Goal: Information Seeking & Learning: Learn about a topic

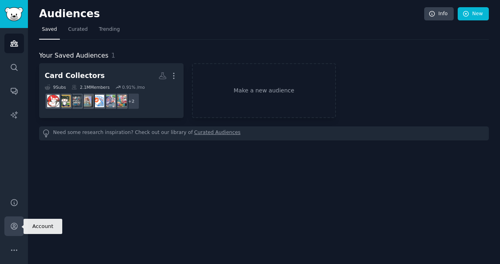
click at [14, 227] on icon "Sidebar" at bounding box center [14, 226] width 6 height 6
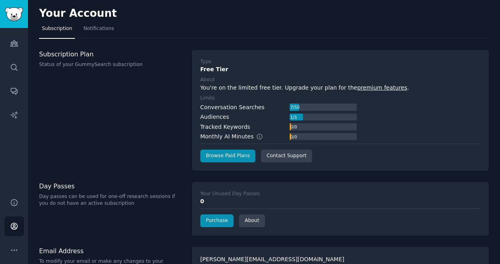
scroll to position [19, 0]
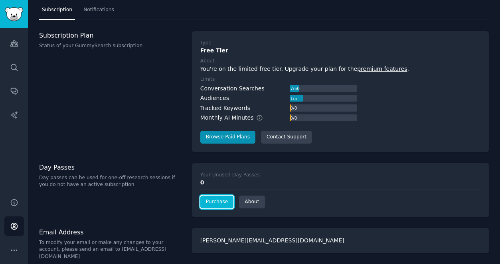
click at [222, 204] on link "Purchase" at bounding box center [217, 201] width 34 height 13
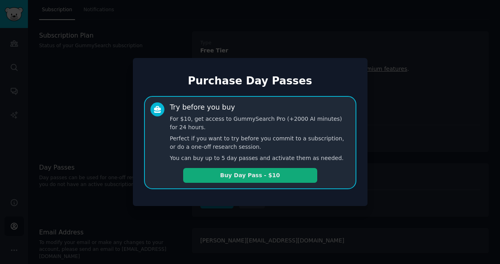
click at [241, 178] on button "Buy Day Pass - $10" at bounding box center [250, 175] width 134 height 15
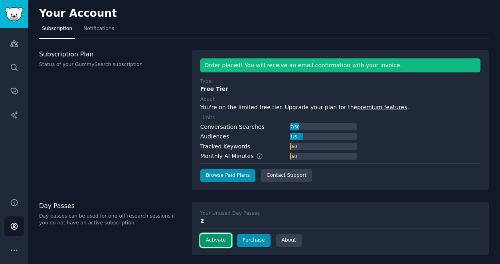
click at [226, 236] on button "Activate" at bounding box center [215, 240] width 31 height 13
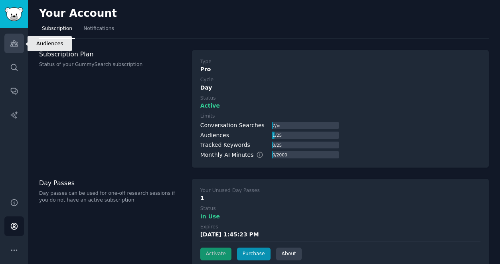
click at [16, 44] on icon "Sidebar" at bounding box center [13, 44] width 7 height 6
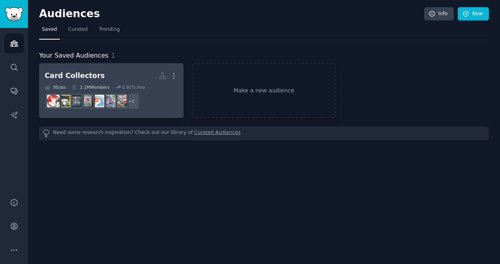
click at [129, 82] on h2 "Card Collectors More" at bounding box center [111, 76] width 133 height 14
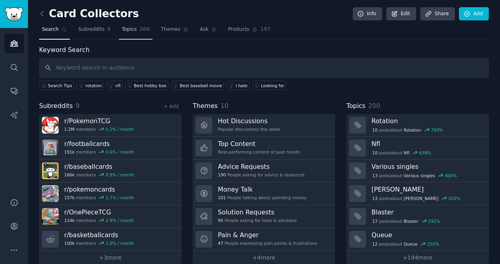
click at [129, 33] on span "Topics" at bounding box center [129, 29] width 15 height 7
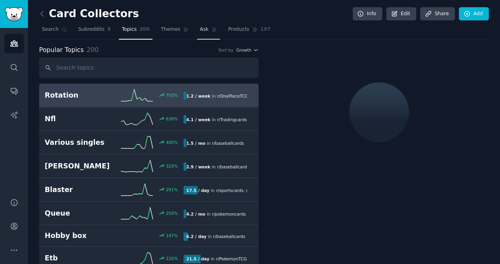
click at [205, 32] on span "Ask" at bounding box center [204, 29] width 9 height 7
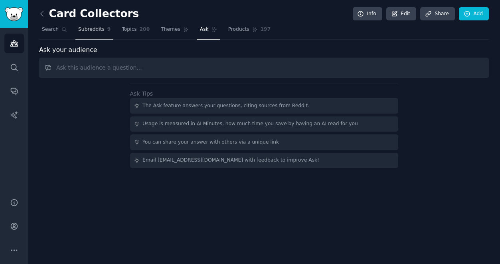
click at [102, 34] on link "Subreddits 9" at bounding box center [94, 31] width 38 height 16
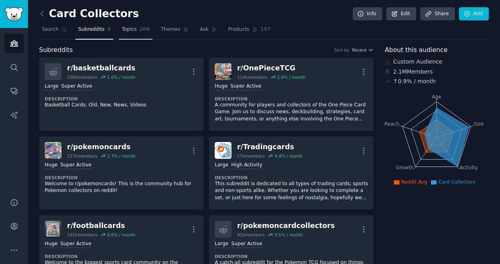
click at [135, 34] on link "Topics 200" at bounding box center [136, 31] width 34 height 16
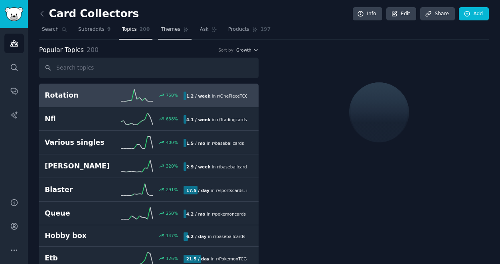
click at [169, 34] on link "Themes" at bounding box center [175, 31] width 34 height 16
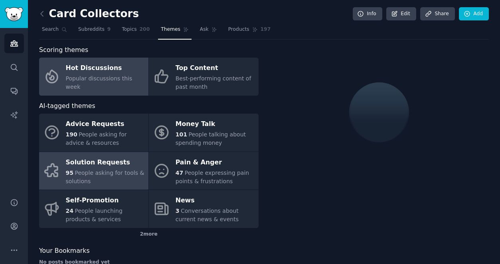
click at [84, 171] on span "People asking for tools & solutions" at bounding box center [105, 176] width 79 height 15
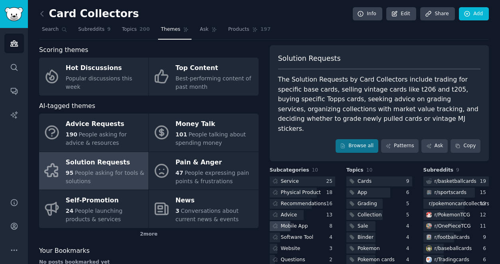
scroll to position [26, 0]
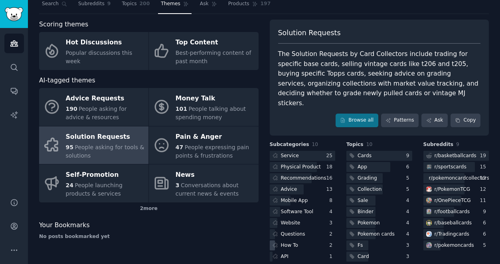
click at [298, 240] on div "How To" at bounding box center [303, 245] width 66 height 10
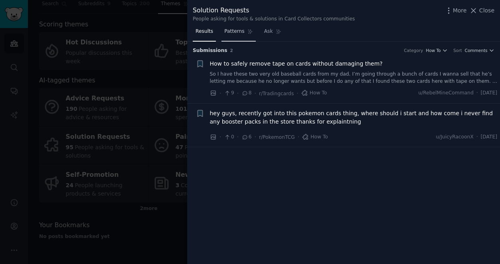
click at [238, 26] on link "Patterns" at bounding box center [239, 33] width 34 height 16
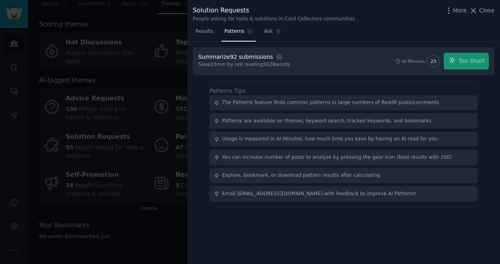
click at [251, 68] on div "Summarize 92 submissions Settings Save 23 min by not reading 5628 words" at bounding box center [244, 61] width 92 height 17
click at [433, 60] on span "23" at bounding box center [433, 61] width 5 height 6
click at [349, 77] on div "Summarize 92 submissions Settings Save 23 min by not reading 5628 words AI Minu…" at bounding box center [343, 153] width 313 height 222
click at [472, 59] on div "AI Minutes: 23 Too Short" at bounding box center [442, 61] width 94 height 17
click at [201, 32] on span "Results" at bounding box center [205, 31] width 18 height 7
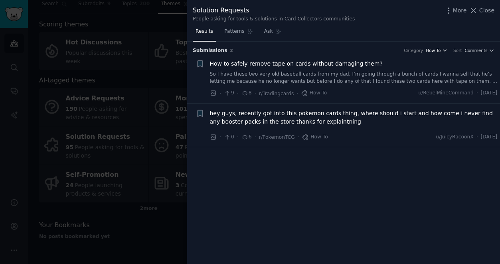
click at [434, 48] on span "How To" at bounding box center [433, 51] width 15 height 6
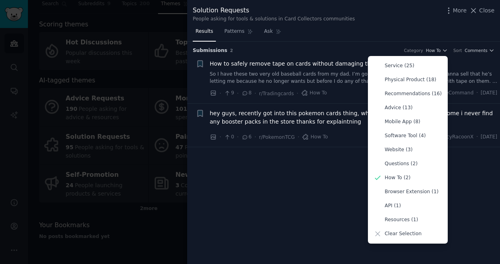
click at [327, 213] on div "Submission s 2 Category How To Service (25) Physical Product (18) Recommendatio…" at bounding box center [343, 153] width 313 height 222
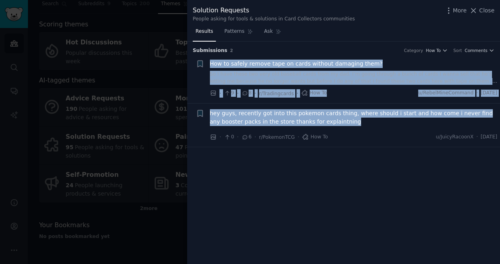
drag, startPoint x: 365, startPoint y: 130, endPoint x: 207, endPoint y: 64, distance: 170.7
click at [207, 64] on ul "+ How to safely remove tape on cards without damaging them? So I have these two…" at bounding box center [343, 100] width 313 height 93
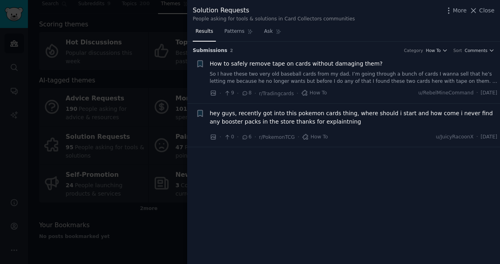
click at [315, 227] on div "Submission s 2 Category How To Sort Comments + How to safely remove tape on car…" at bounding box center [343, 153] width 313 height 222
click at [473, 52] on span "Comments" at bounding box center [476, 51] width 23 height 6
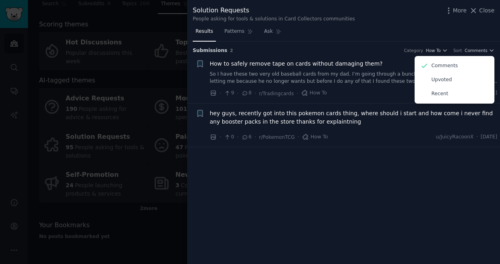
click at [460, 42] on div "Submission s 2 Category How To Sort Comments Comments Upvoted Recent" at bounding box center [344, 48] width 302 height 13
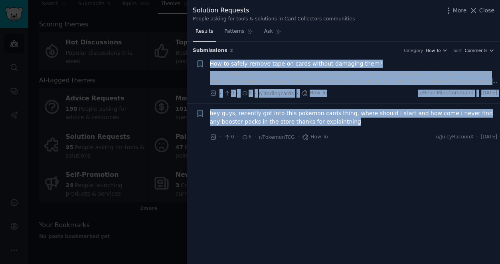
drag, startPoint x: 210, startPoint y: 54, endPoint x: 390, endPoint y: 119, distance: 191.2
click at [390, 119] on ul "+ How to safely remove tape on cards without damaging them? So I have these two…" at bounding box center [343, 100] width 313 height 93
copy ul "How to safely remove tape on cards without damaging them? So I have these two v…"
click at [485, 10] on span "Close" at bounding box center [487, 10] width 15 height 8
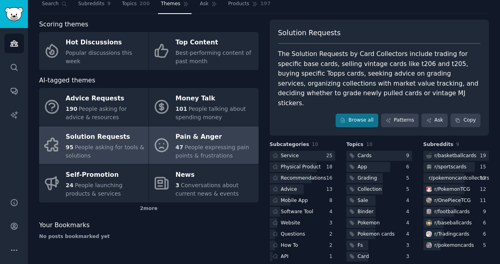
click at [186, 145] on span "People expressing pain points & frustrations" at bounding box center [212, 151] width 73 height 15
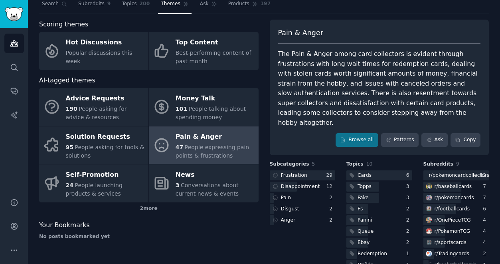
scroll to position [45, 0]
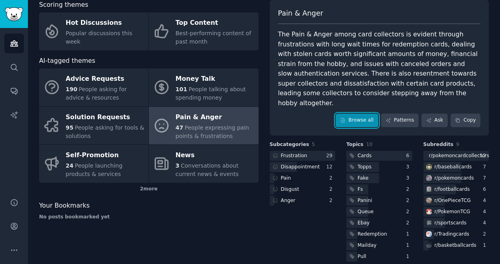
click at [368, 113] on link "Browse all" at bounding box center [357, 120] width 43 height 14
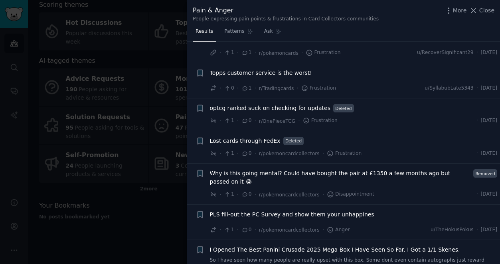
scroll to position [1731, 0]
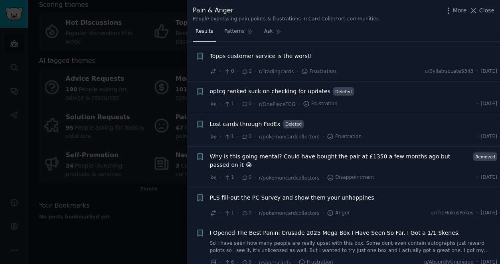
click at [157, 245] on div at bounding box center [250, 132] width 500 height 264
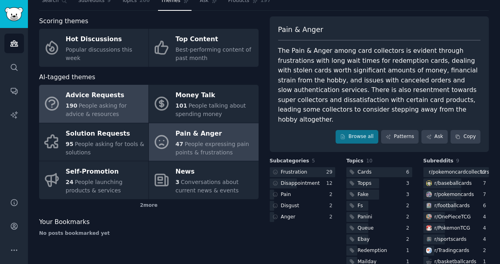
click at [117, 107] on span "People asking for advice & resources" at bounding box center [96, 109] width 61 height 15
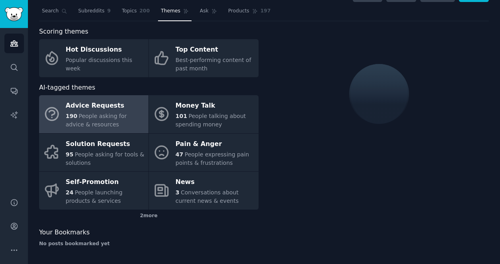
scroll to position [29, 0]
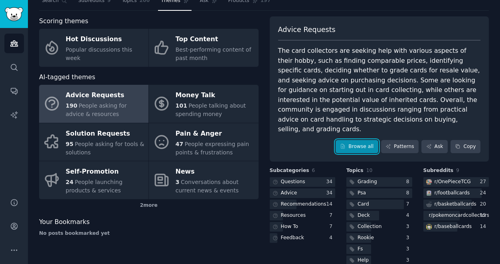
click at [358, 140] on link "Browse all" at bounding box center [357, 147] width 43 height 14
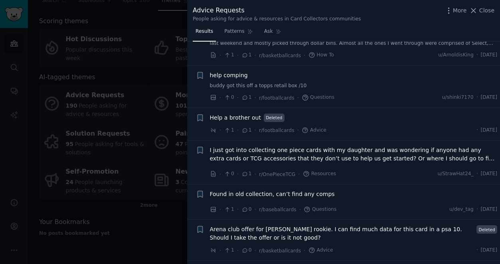
scroll to position [4163, 0]
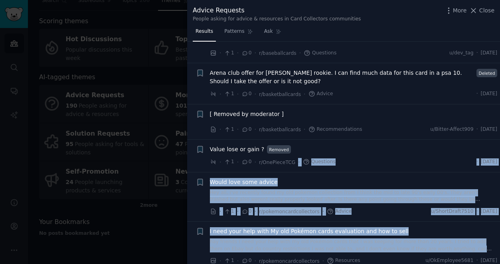
drag, startPoint x: 497, startPoint y: 242, endPoint x: 293, endPoint y: 155, distance: 221.5
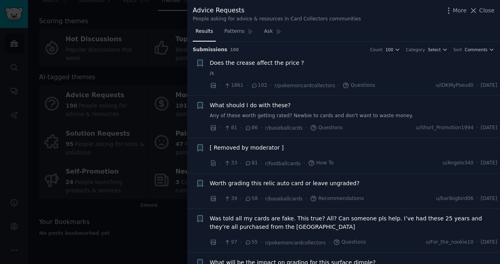
scroll to position [0, 0]
click at [255, 46] on div "Submission s 100 Count 100 Category Select Sort Comments" at bounding box center [344, 48] width 302 height 13
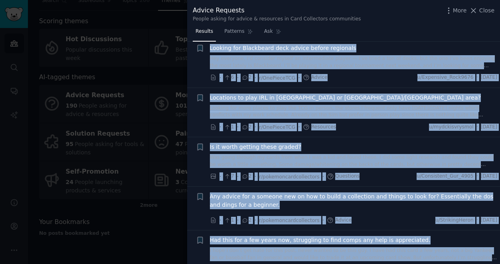
scroll to position [4163, 0]
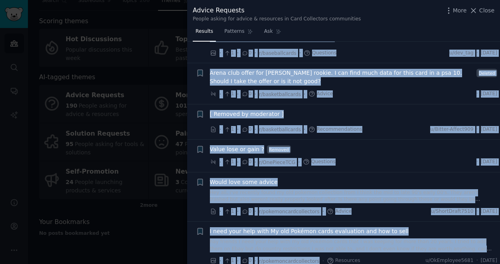
copy div "Loremipsum d 663 Sitam 867 Consecte Adipis Elit Seddoeiu Tempor incid utlaboree…"
drag, startPoint x: 193, startPoint y: 49, endPoint x: 311, endPoint y: 258, distance: 240.3
click at [311, 258] on div "Submission s 100 Count 100 Category Select Sort Comments Reddit image submissio…" at bounding box center [343, 153] width 313 height 222
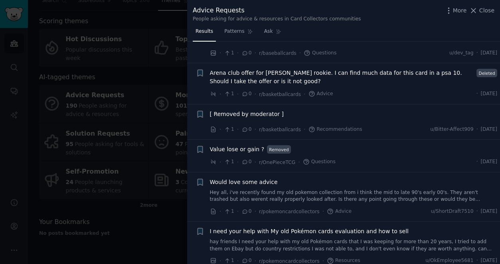
click at [150, 238] on div at bounding box center [250, 132] width 500 height 264
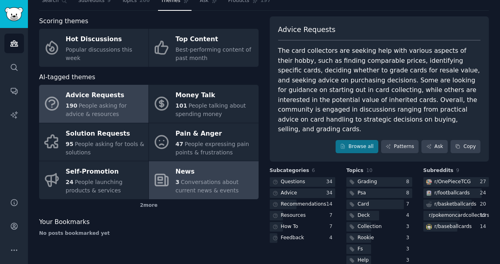
click at [215, 165] on div "News" at bounding box center [215, 171] width 79 height 13
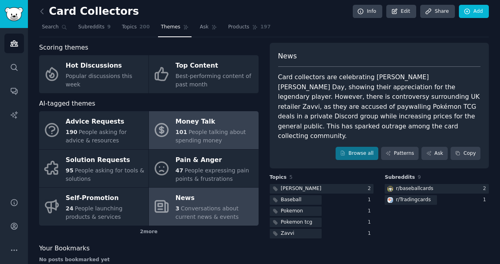
scroll to position [3, 0]
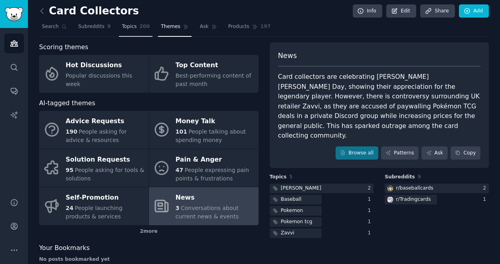
click at [136, 26] on span "Topics" at bounding box center [129, 26] width 15 height 7
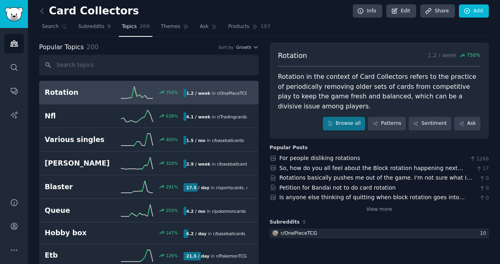
click at [248, 27] on link "Products 197" at bounding box center [250, 28] width 48 height 16
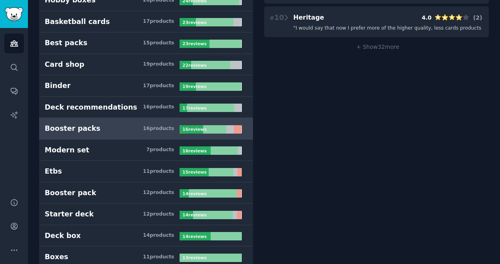
scroll to position [351, 0]
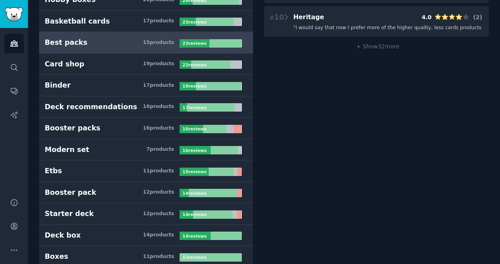
click at [95, 47] on h3 "Best packs 15 product s" at bounding box center [112, 43] width 135 height 10
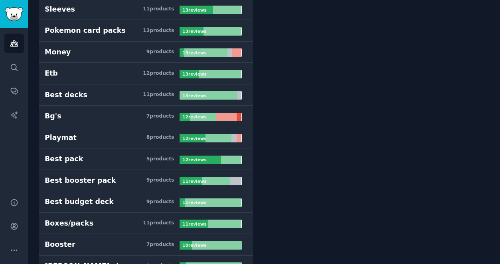
scroll to position [709, 0]
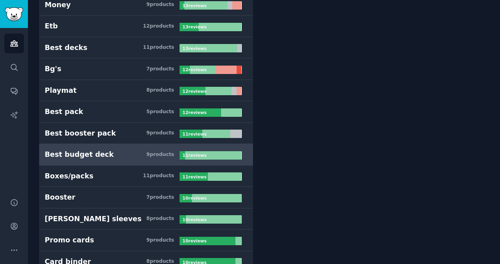
click at [115, 154] on h3 "Best budget deck 9 product s" at bounding box center [112, 154] width 135 height 10
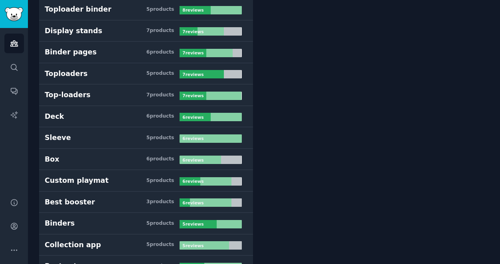
scroll to position [1215, 0]
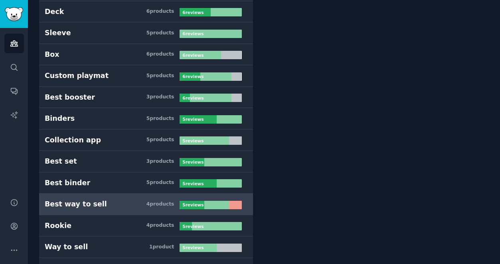
click at [108, 204] on h3 "Best way to sell 4 product s" at bounding box center [112, 204] width 135 height 10
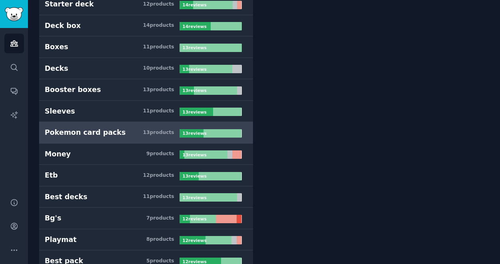
click at [121, 133] on h3 "Pokemon card packs 13 product s" at bounding box center [112, 132] width 135 height 10
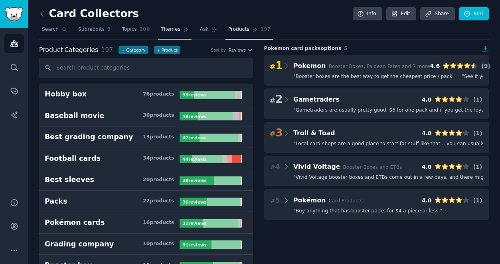
click at [172, 30] on span "Themes" at bounding box center [171, 29] width 20 height 7
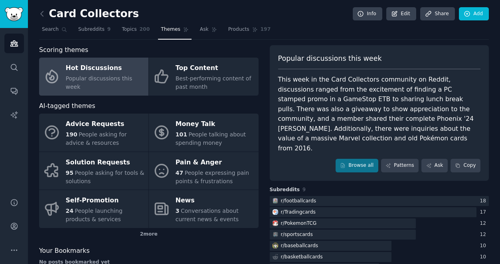
click at [198, 100] on div "Scoring themes Hot Discussions Popular discussions this week Top Content Best-p…" at bounding box center [149, 171] width 220 height 252
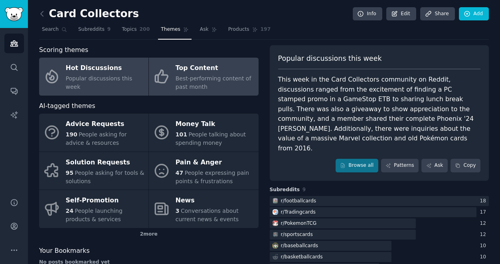
click at [203, 80] on span "Best-performing content of past month" at bounding box center [214, 82] width 76 height 15
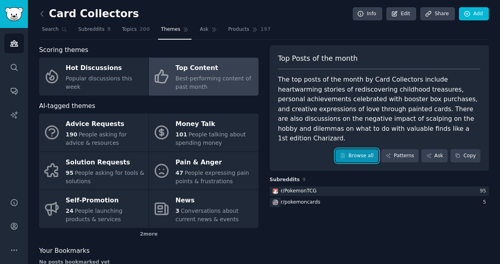
click at [363, 149] on link "Browse all" at bounding box center [357, 156] width 43 height 14
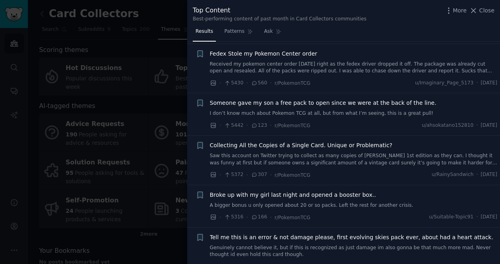
scroll to position [265, 0]
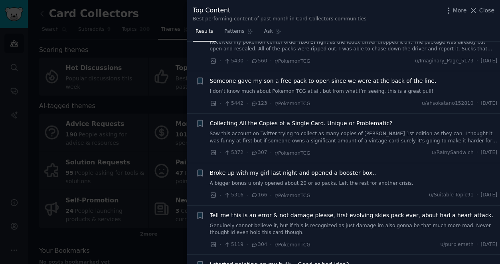
click at [131, 235] on div at bounding box center [250, 132] width 500 height 264
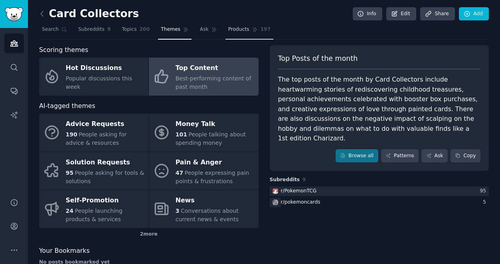
click at [244, 28] on span "Products" at bounding box center [238, 29] width 21 height 7
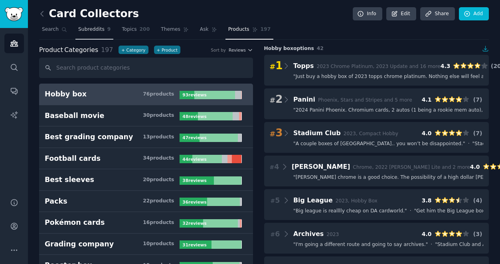
click at [83, 32] on span "Subreddits" at bounding box center [91, 29] width 26 height 7
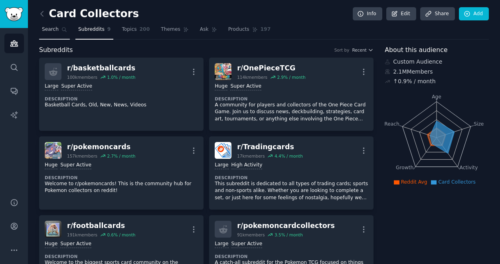
click at [49, 32] on span "Search" at bounding box center [50, 29] width 17 height 7
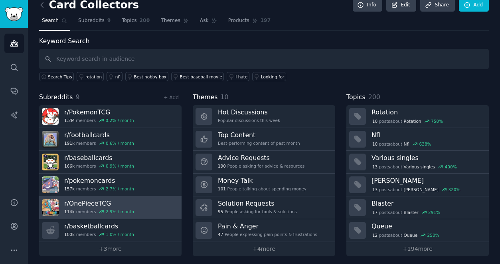
scroll to position [12, 0]
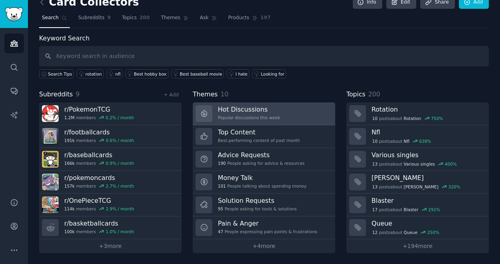
click at [276, 109] on h3 "Hot Discussions" at bounding box center [249, 109] width 62 height 8
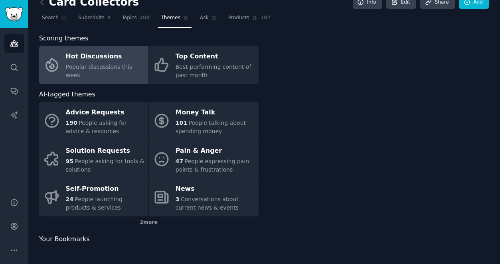
scroll to position [12, 0]
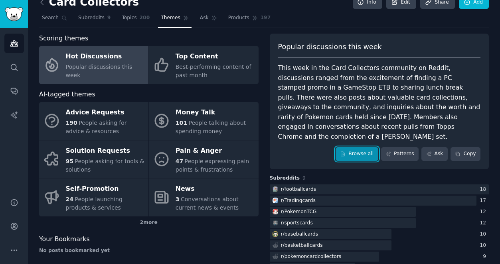
click at [359, 147] on link "Browse all" at bounding box center [357, 154] width 43 height 14
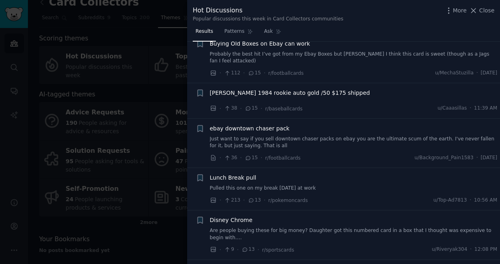
scroll to position [1499, 0]
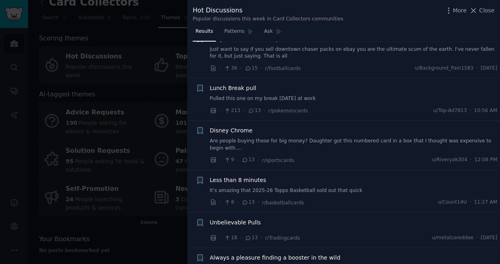
click at [171, 239] on div at bounding box center [250, 132] width 500 height 264
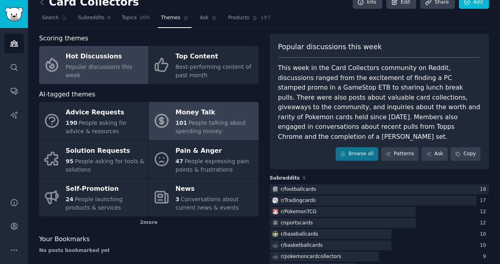
click at [216, 129] on span "People talking about spending money" at bounding box center [211, 126] width 70 height 15
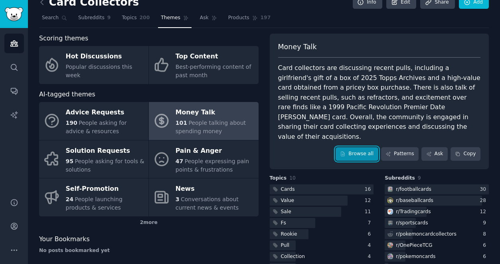
click at [358, 147] on link "Browse all" at bounding box center [357, 154] width 43 height 14
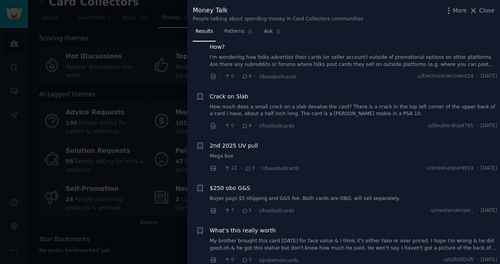
scroll to position [2377, 0]
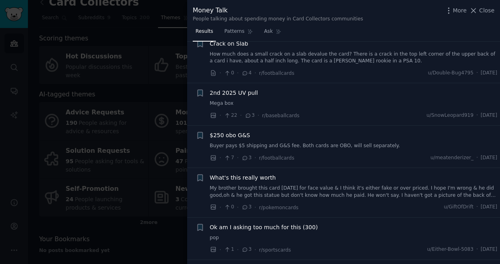
click at [142, 243] on div at bounding box center [250, 132] width 500 height 264
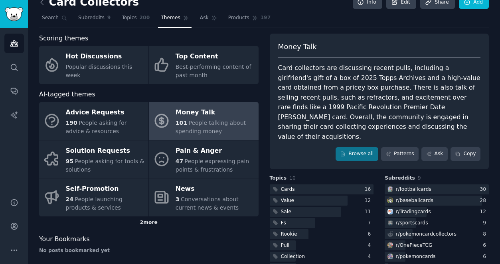
click at [155, 224] on div "2 more" at bounding box center [149, 222] width 220 height 13
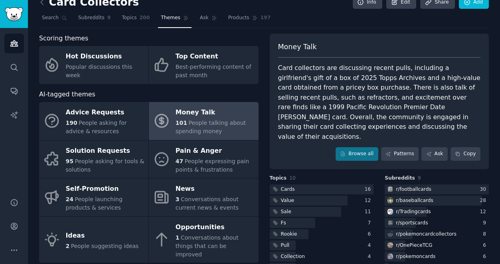
scroll to position [45, 0]
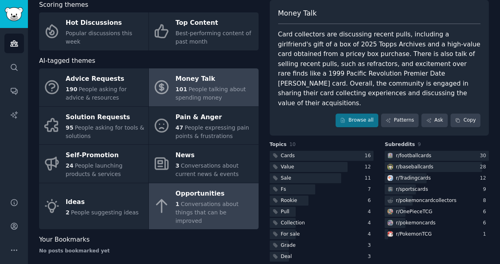
click at [174, 213] on link "Opportunities 1 Conversations about things that can be improved" at bounding box center [203, 206] width 109 height 46
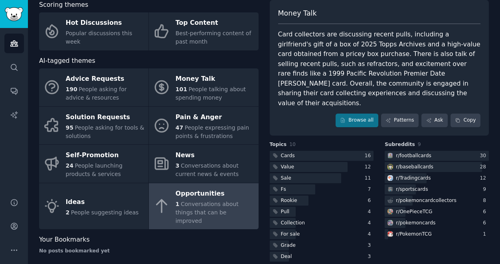
scroll to position [44, 0]
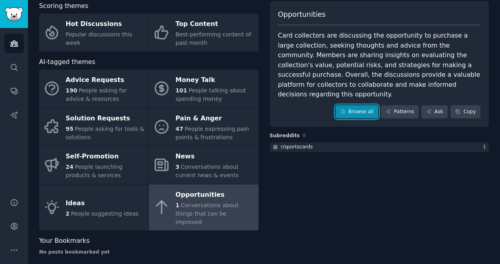
click at [365, 105] on link "Browse all" at bounding box center [357, 112] width 43 height 14
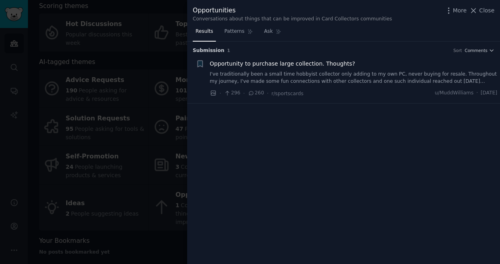
click at [133, 231] on div at bounding box center [250, 132] width 500 height 264
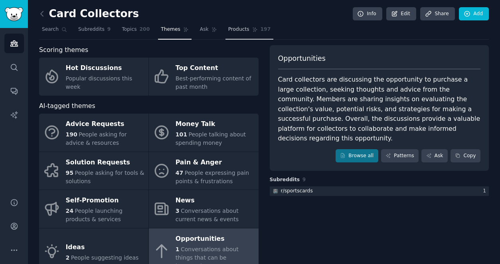
click at [229, 27] on span "Products" at bounding box center [238, 29] width 21 height 7
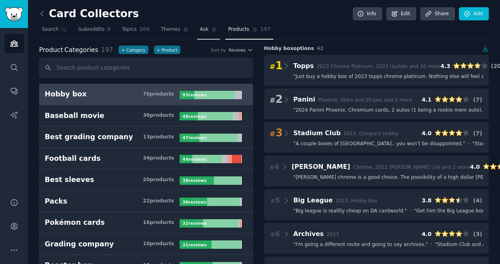
click at [127, 30] on span "Topics" at bounding box center [129, 29] width 15 height 7
click at [212, 30] on icon at bounding box center [215, 30] width 6 height 6
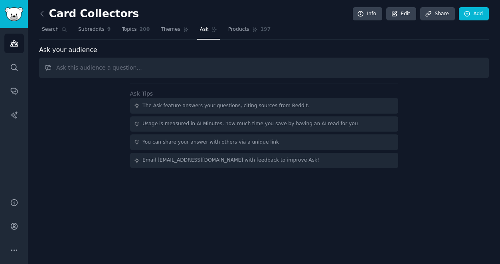
click at [190, 70] on input "text" at bounding box center [264, 67] width 450 height 20
type input "What are common questions from beginner card collectors?"
